Goal: Navigation & Orientation: Find specific page/section

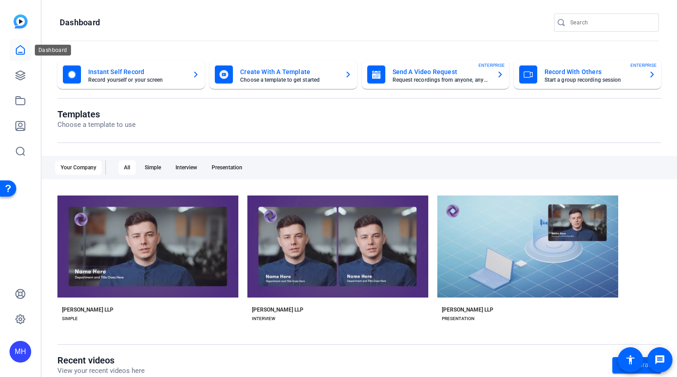
click at [23, 48] on icon at bounding box center [20, 50] width 11 height 11
click at [20, 77] on icon at bounding box center [20, 75] width 9 height 9
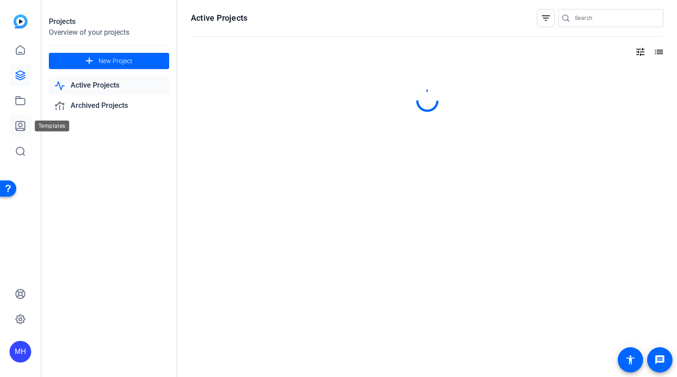
click at [21, 124] on icon at bounding box center [20, 126] width 11 height 11
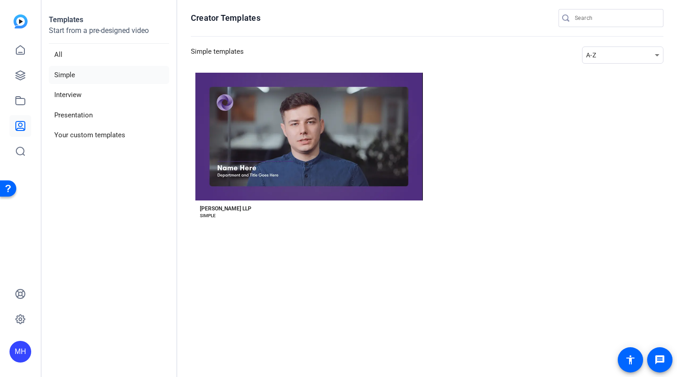
click at [20, 358] on div "MH" at bounding box center [20, 352] width 22 height 22
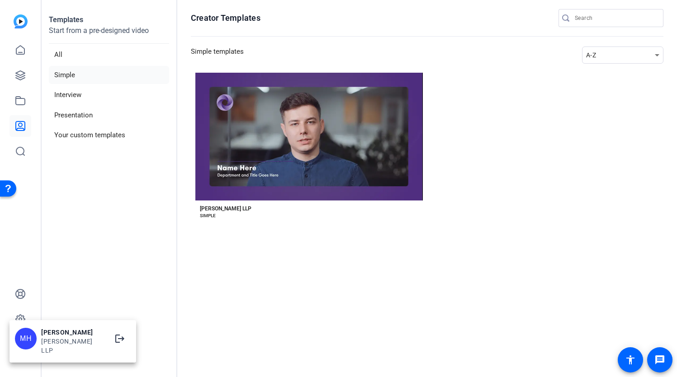
click at [10, 236] on div at bounding box center [338, 188] width 677 height 377
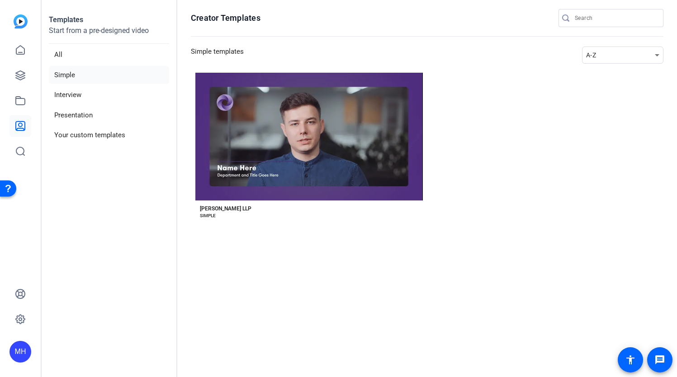
click at [23, 24] on img at bounding box center [21, 21] width 14 height 14
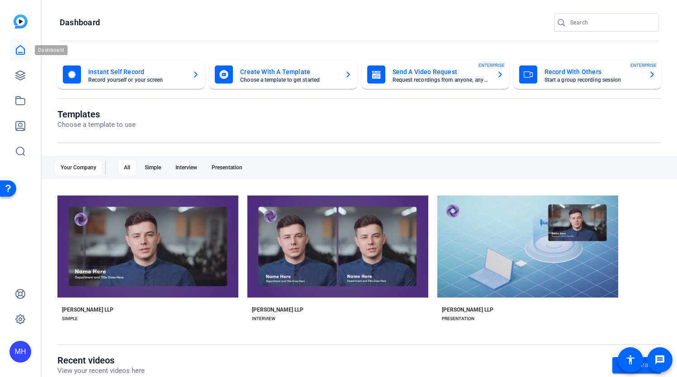
click at [19, 51] on icon at bounding box center [20, 50] width 11 height 11
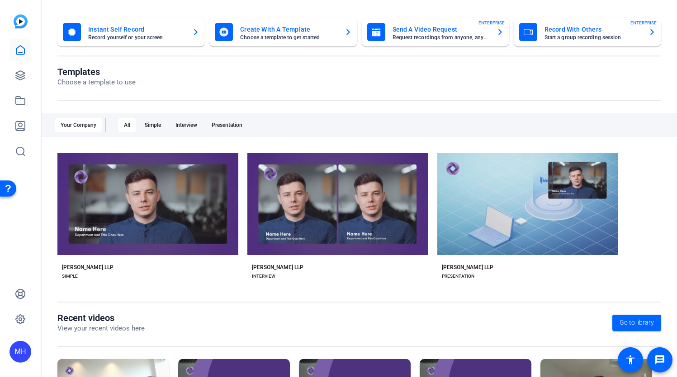
scroll to position [136, 0]
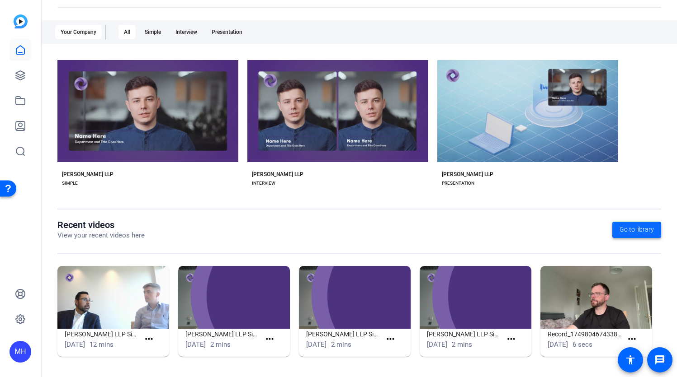
click at [631, 230] on span "Go to library" at bounding box center [636, 229] width 34 height 9
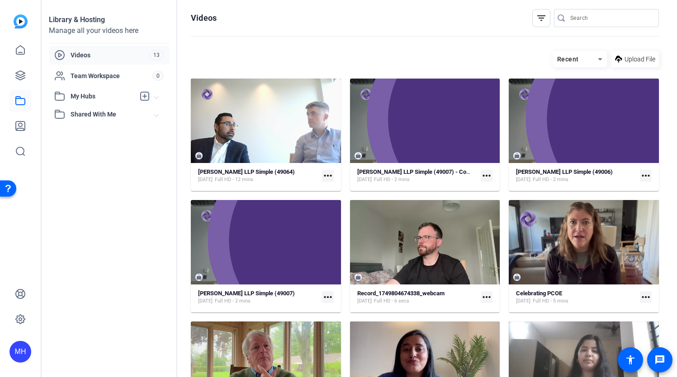
scroll to position [4, 0]
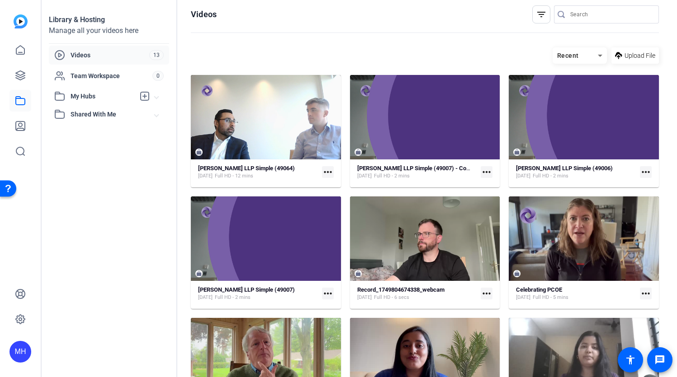
click at [599, 55] on icon at bounding box center [600, 56] width 5 height 2
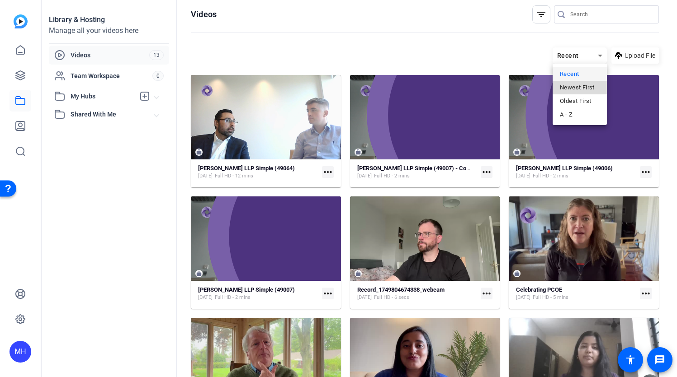
click at [591, 84] on span "Newest First" at bounding box center [577, 87] width 35 height 11
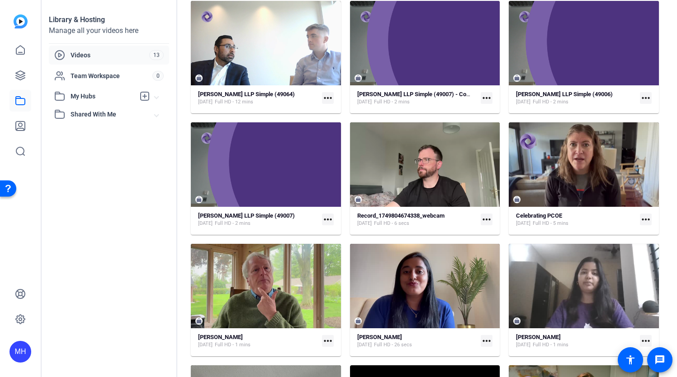
scroll to position [0, 0]
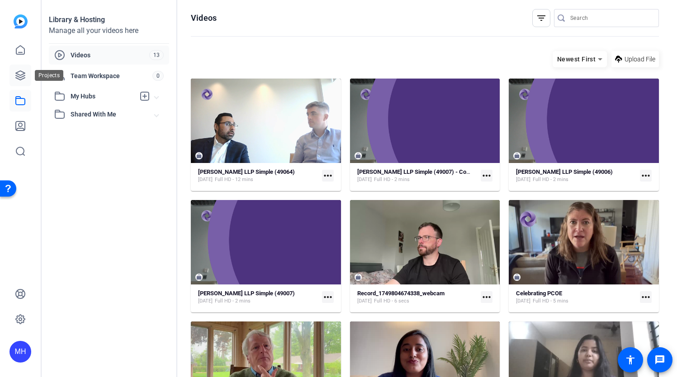
click at [24, 69] on link at bounding box center [20, 76] width 22 height 22
